Goal: Check status: Check status

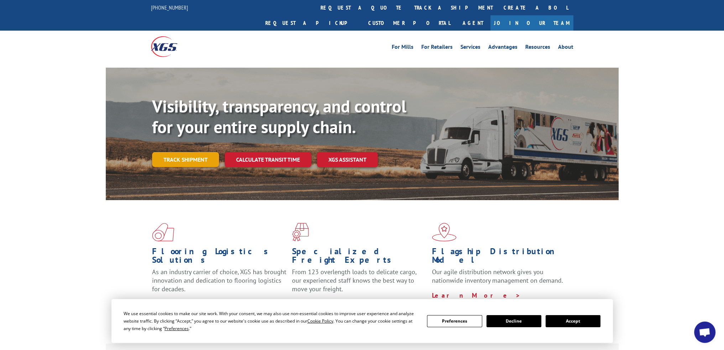
click at [196, 152] on link "Track shipment" at bounding box center [185, 159] width 67 height 15
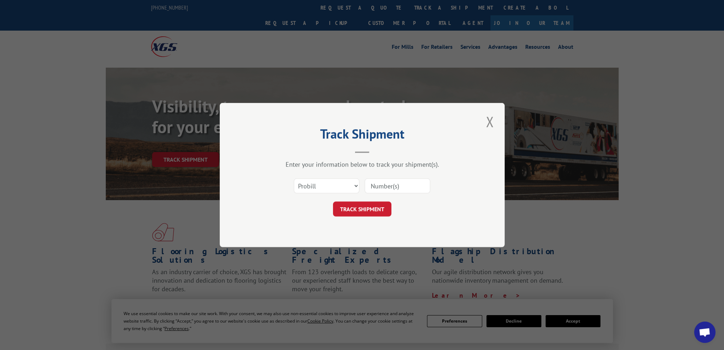
click at [392, 181] on input at bounding box center [398, 186] width 66 height 15
type input "17545341"
click at [368, 203] on button "TRACK SHIPMENT" at bounding box center [362, 209] width 58 height 15
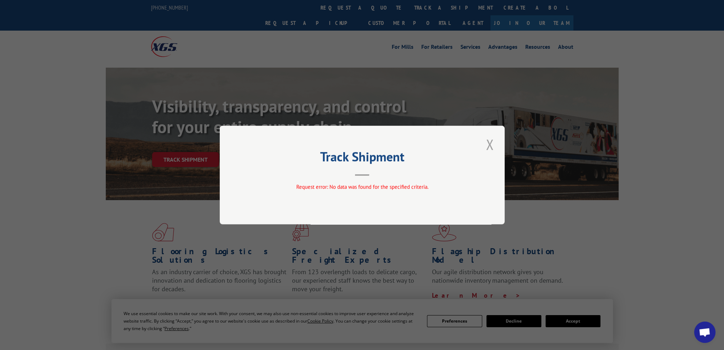
click at [492, 143] on button "Close modal" at bounding box center [490, 145] width 12 height 20
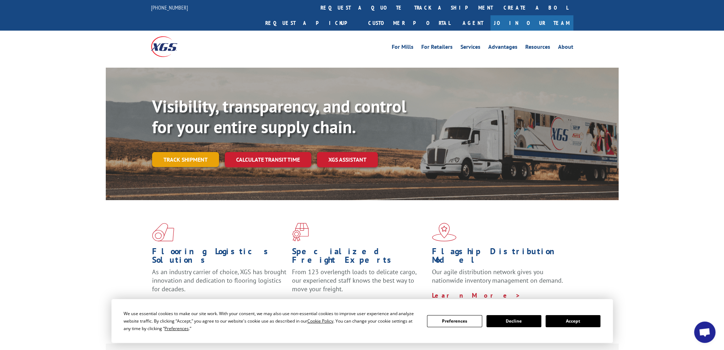
click at [199, 152] on link "Track shipment" at bounding box center [185, 159] width 67 height 15
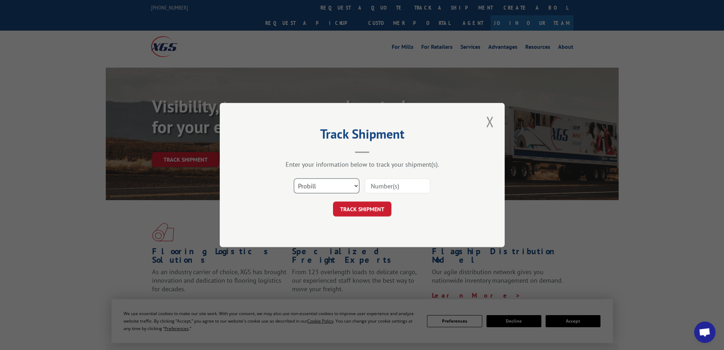
click at [335, 188] on select "Select category... Probill BOL PO" at bounding box center [327, 186] width 66 height 15
click at [294, 179] on select "Select category... Probill BOL PO" at bounding box center [327, 186] width 66 height 15
click at [381, 189] on input at bounding box center [398, 186] width 66 height 15
type input "17545941"
click at [366, 208] on button "TRACK SHIPMENT" at bounding box center [362, 209] width 58 height 15
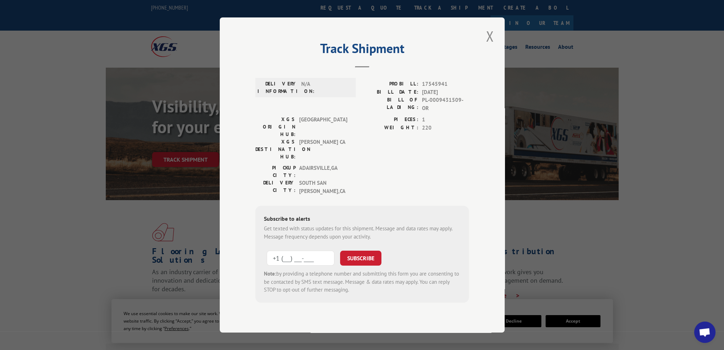
click at [297, 251] on input "+1 (___) ___-____" at bounding box center [301, 258] width 68 height 15
type input "[PHONE_NUMBER]"
click at [353, 251] on button "SUBSCRIBE" at bounding box center [360, 258] width 41 height 15
click at [352, 251] on button "SUBSCRIBE" at bounding box center [360, 258] width 41 height 15
click at [327, 179] on span "[GEOGRAPHIC_DATA][PERSON_NAME] , [GEOGRAPHIC_DATA]" at bounding box center [323, 187] width 48 height 16
